Goal: Task Accomplishment & Management: Manage account settings

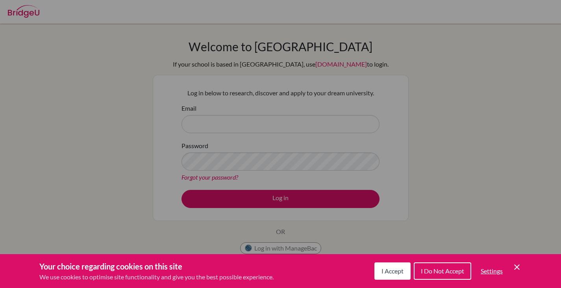
click at [389, 267] on span "I Accept" at bounding box center [392, 270] width 22 height 7
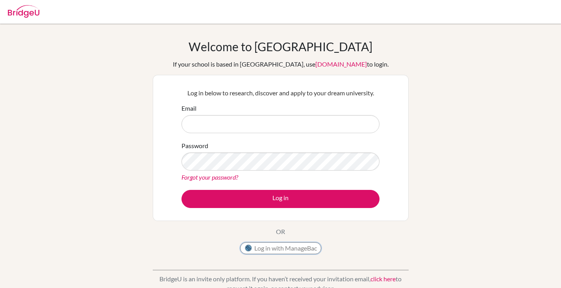
click at [273, 248] on button "Log in with ManageBac" at bounding box center [280, 248] width 81 height 12
click at [275, 246] on button "Log in with ManageBac" at bounding box center [280, 248] width 81 height 12
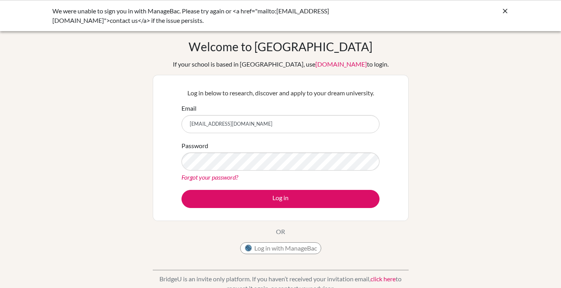
type input "dharmzalawadia@gmail.com"
click at [181, 190] on button "Log in" at bounding box center [280, 199] width 198 height 18
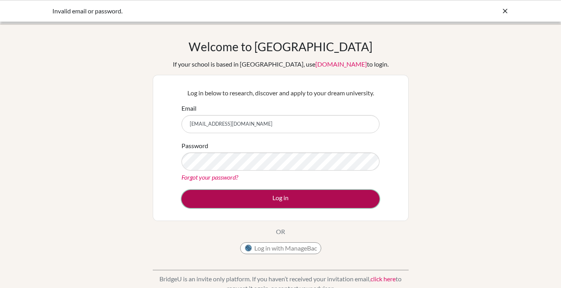
click at [285, 199] on button "Log in" at bounding box center [280, 199] width 198 height 18
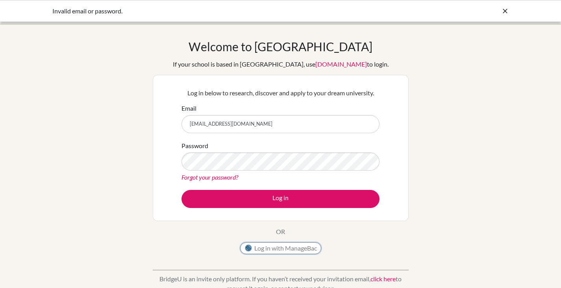
click at [298, 246] on button "Log in with ManageBac" at bounding box center [280, 248] width 81 height 12
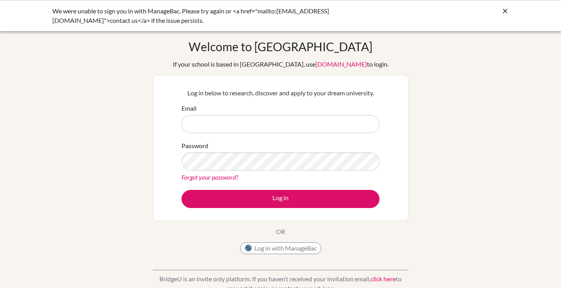
click at [220, 110] on div "Email" at bounding box center [280, 118] width 198 height 30
click at [258, 125] on input "Email" at bounding box center [280, 124] width 198 height 18
click at [503, 11] on icon at bounding box center [505, 11] width 8 height 8
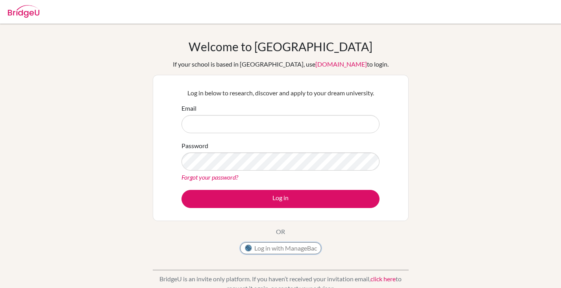
click at [282, 248] on button "Log in with ManageBac" at bounding box center [280, 248] width 81 height 12
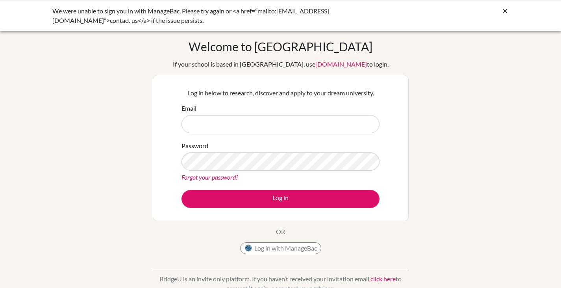
click at [280, 15] on div "We were unable to sign you in with ManageBac. Please try again or <a href="mail…" at bounding box center [221, 15] width 338 height 19
